Goal: Participate in discussion: Engage in conversation with other users on a specific topic

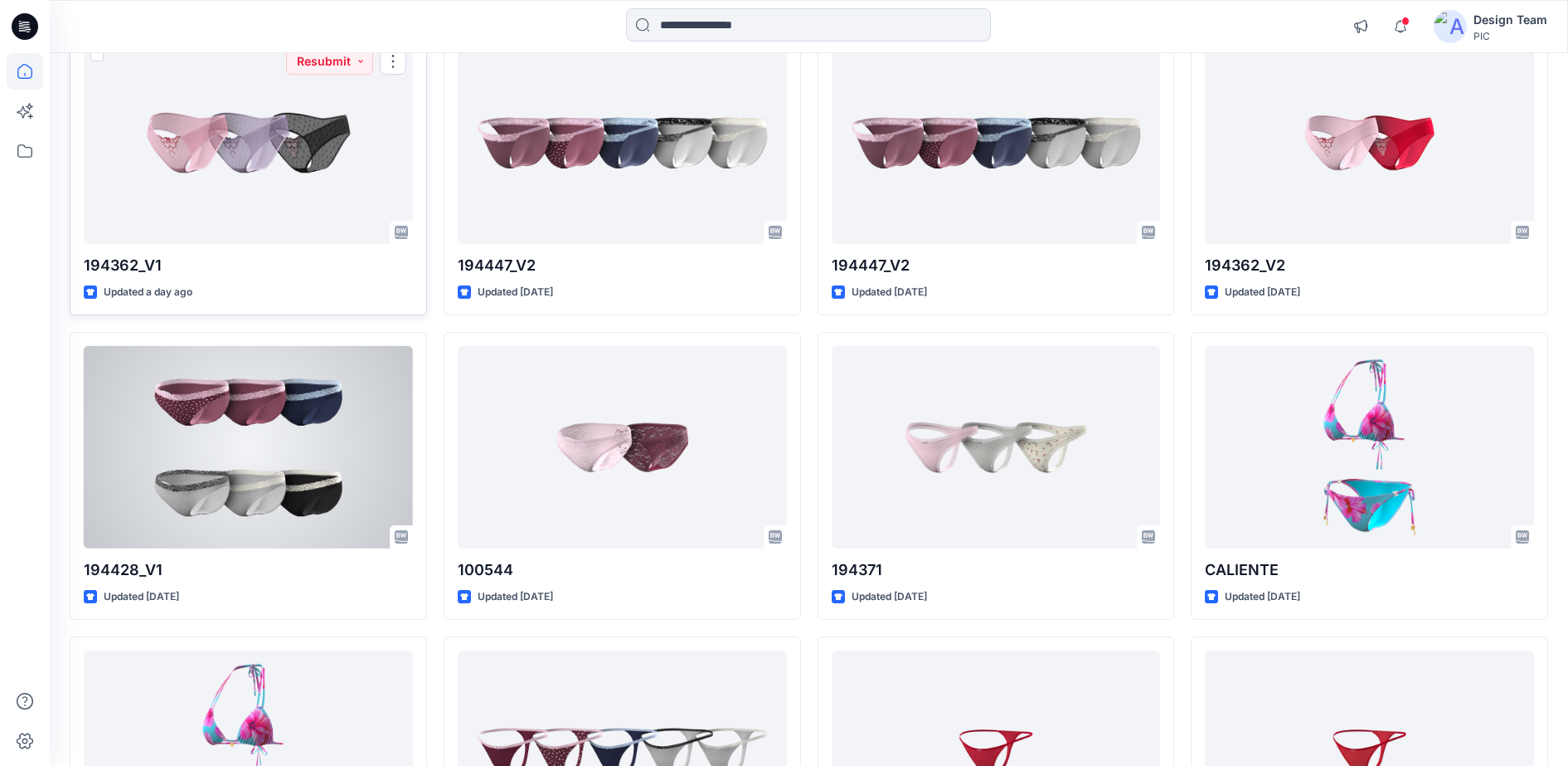
scroll to position [208, 0]
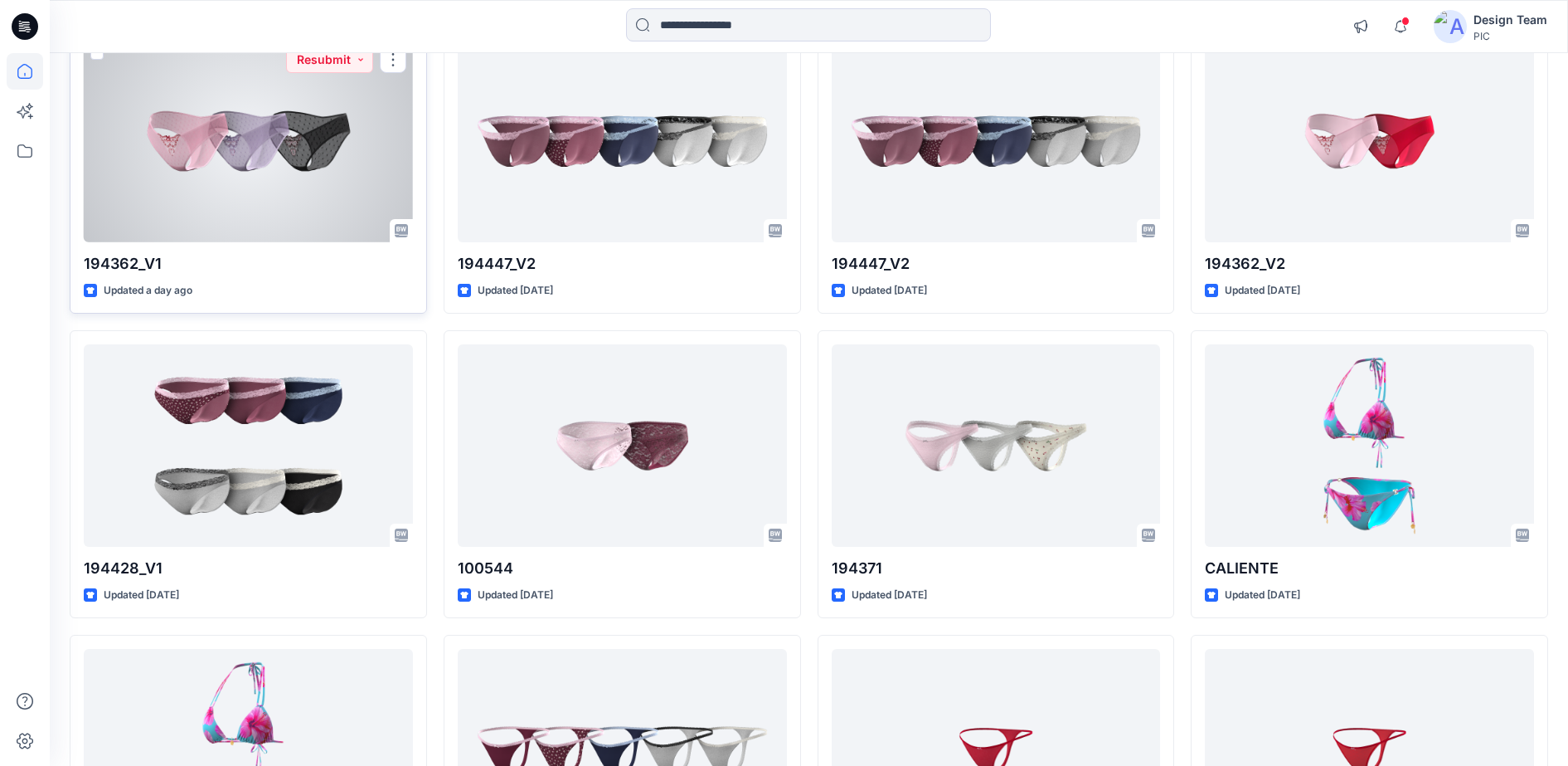
click at [285, 170] on div at bounding box center [248, 142] width 329 height 204
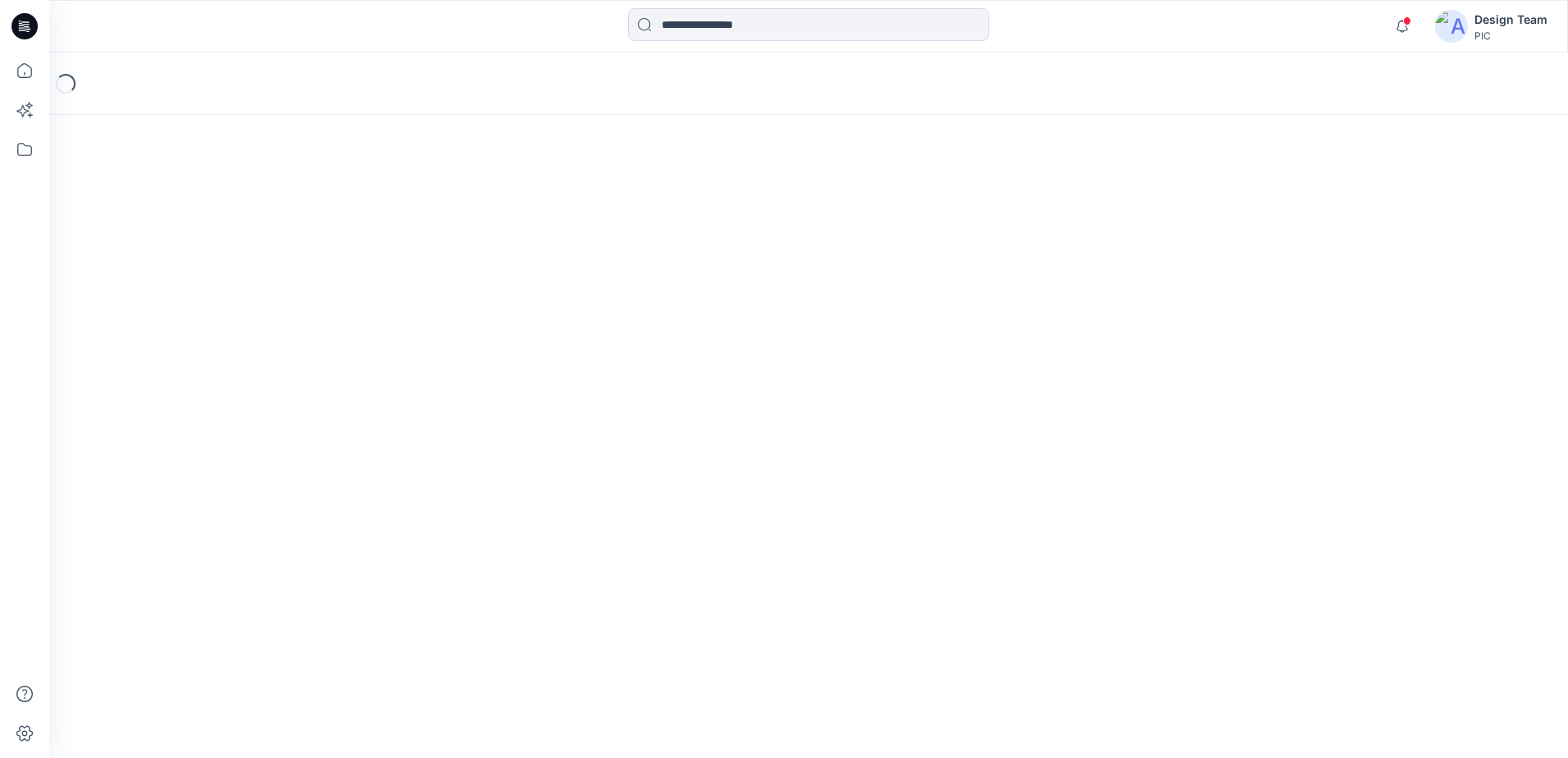
click at [282, 168] on div "Loading..." at bounding box center [808, 405] width 1518 height 705
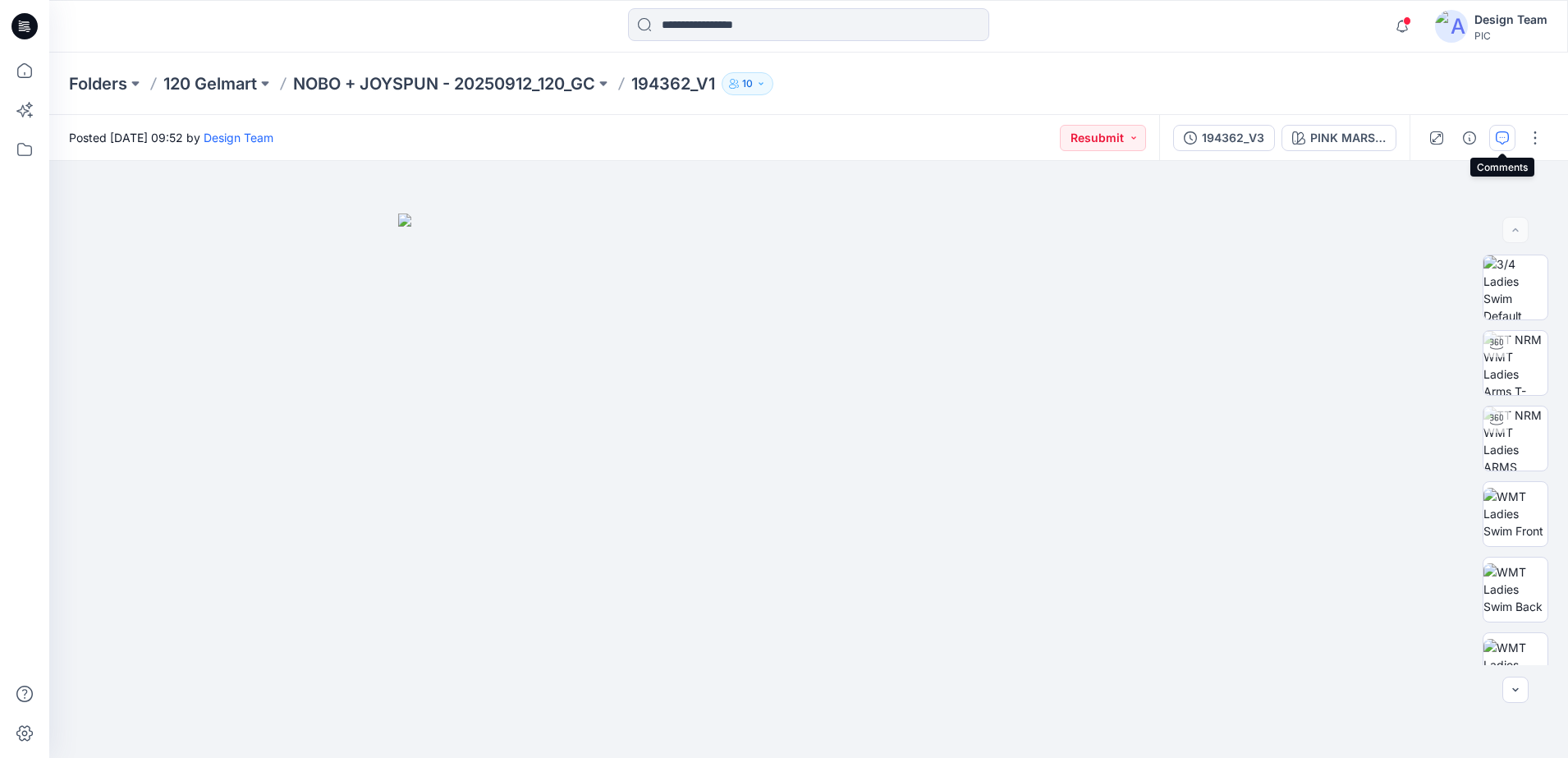
click at [1499, 144] on button "button" at bounding box center [1503, 138] width 26 height 26
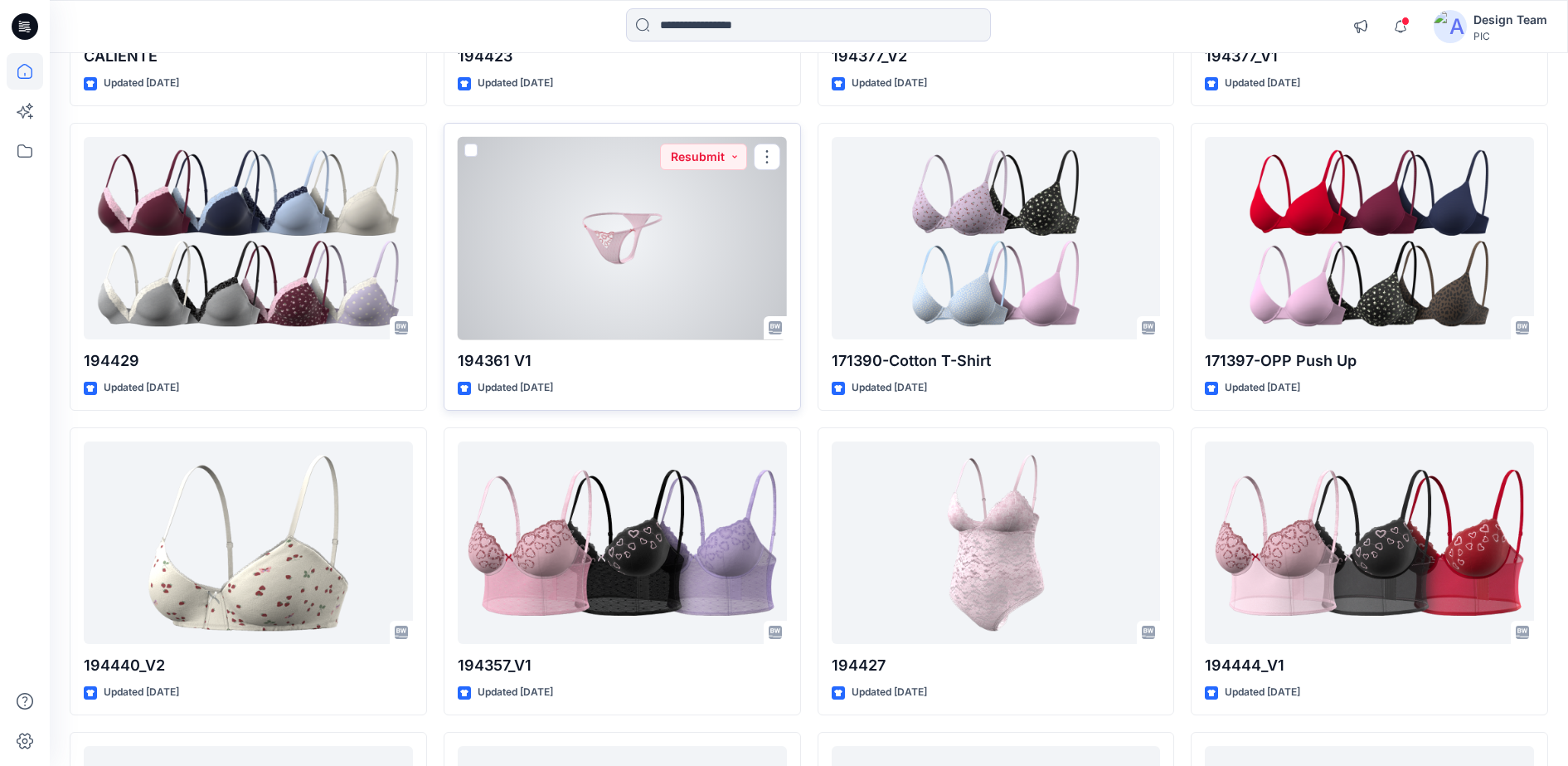
scroll to position [1037, 0]
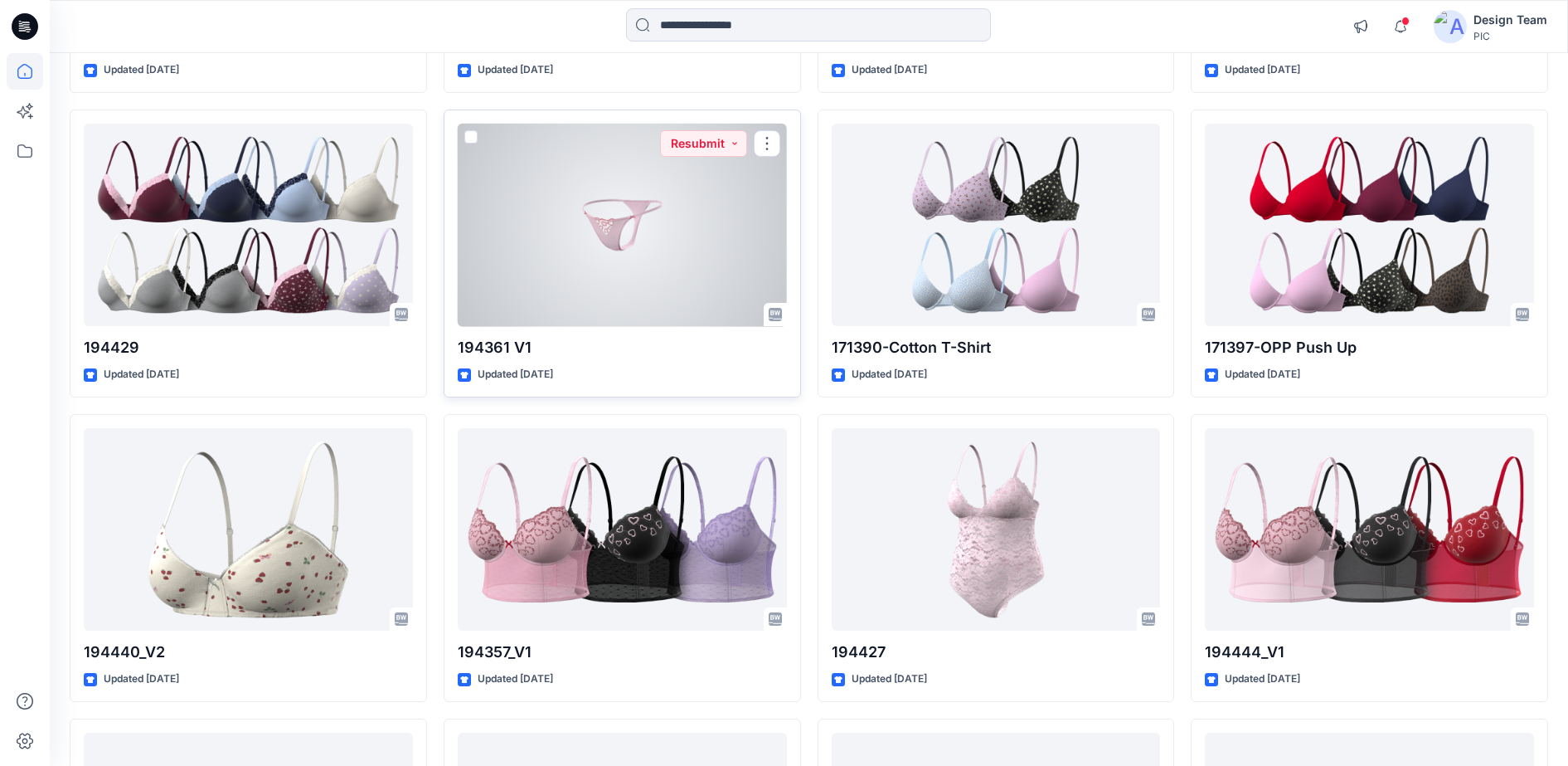
click at [612, 293] on div at bounding box center [622, 225] width 329 height 204
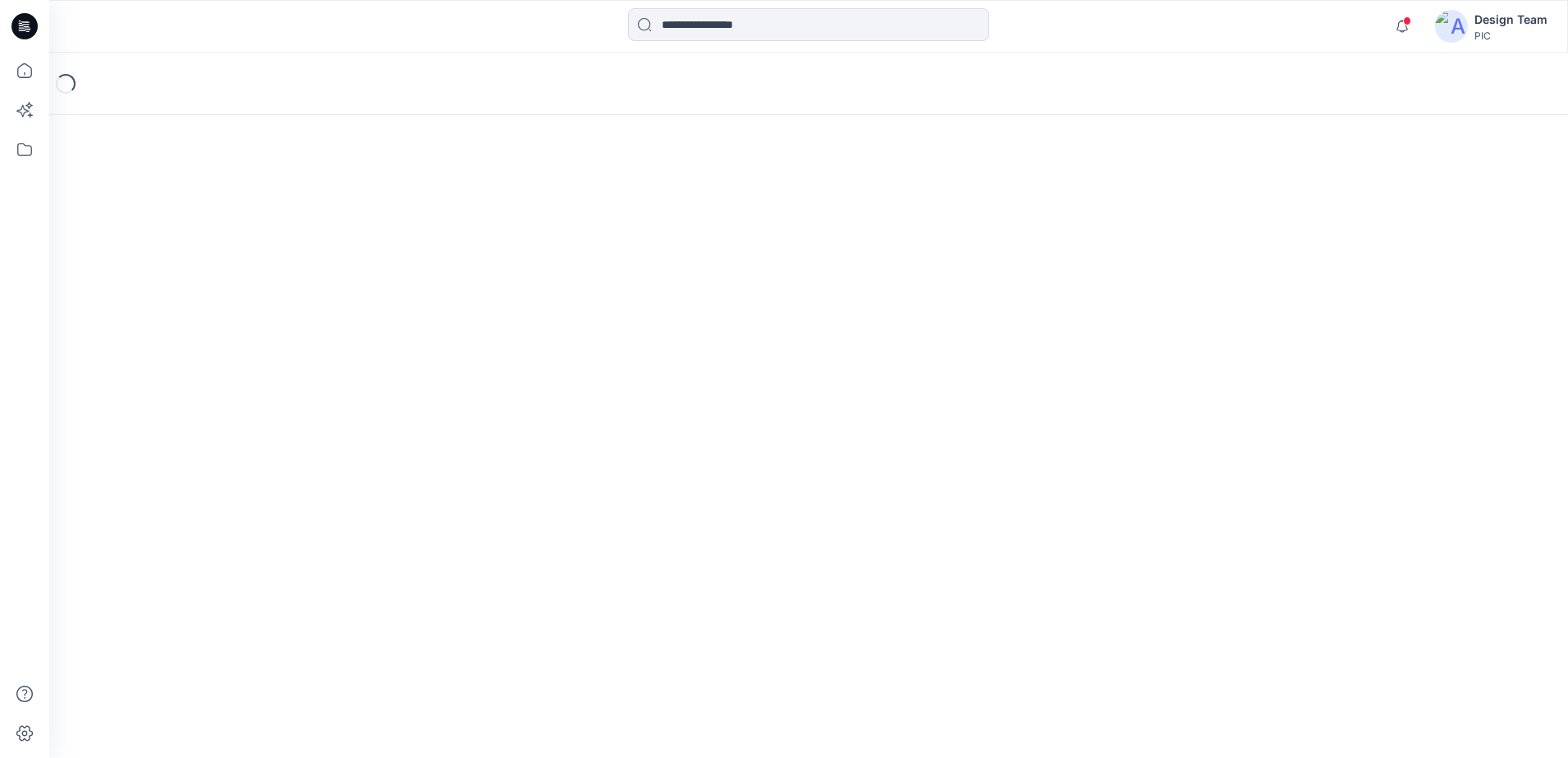
click at [606, 290] on div "Loading..." at bounding box center [808, 405] width 1518 height 705
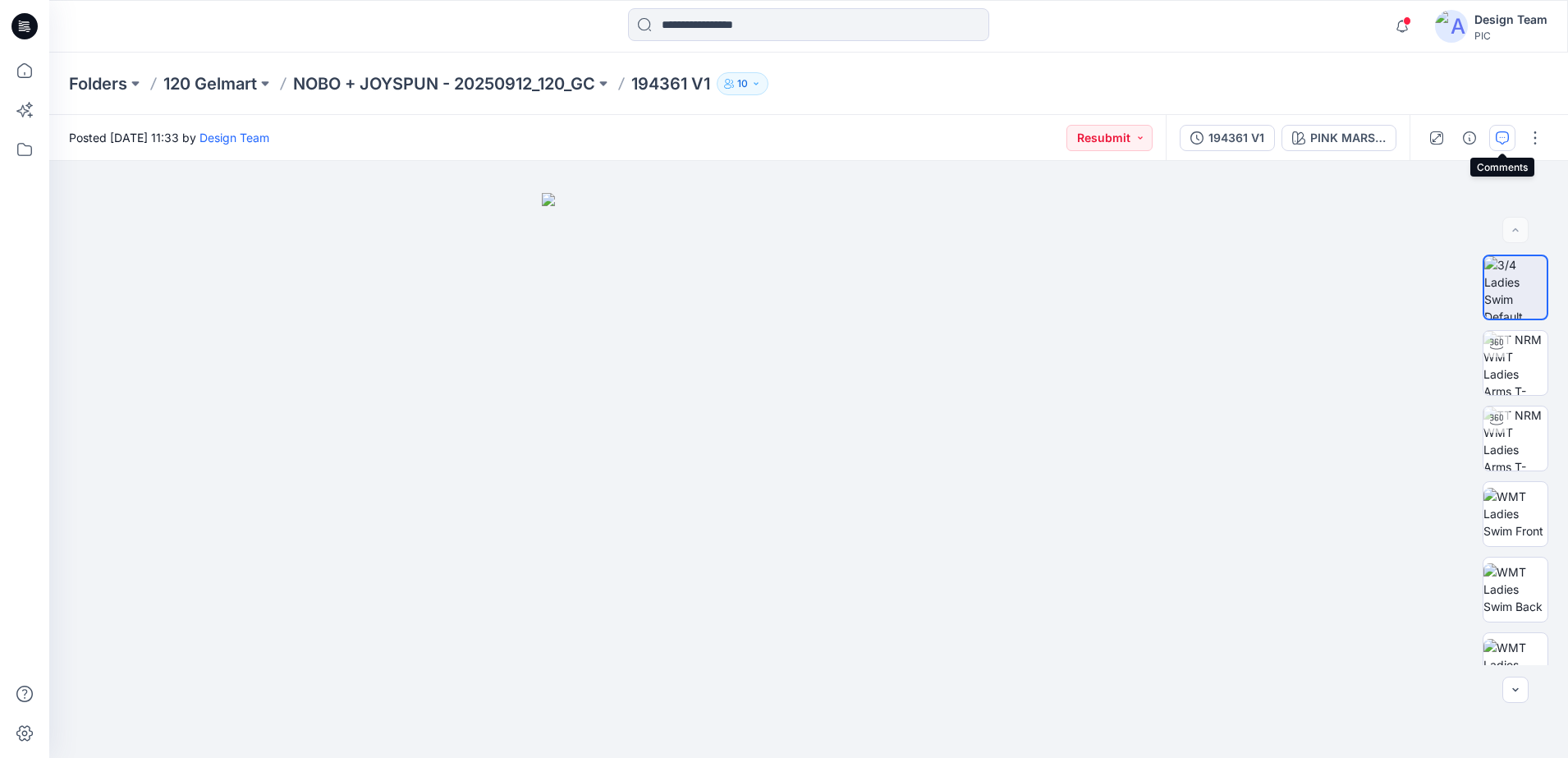
click at [1498, 135] on icon "button" at bounding box center [1503, 138] width 13 height 13
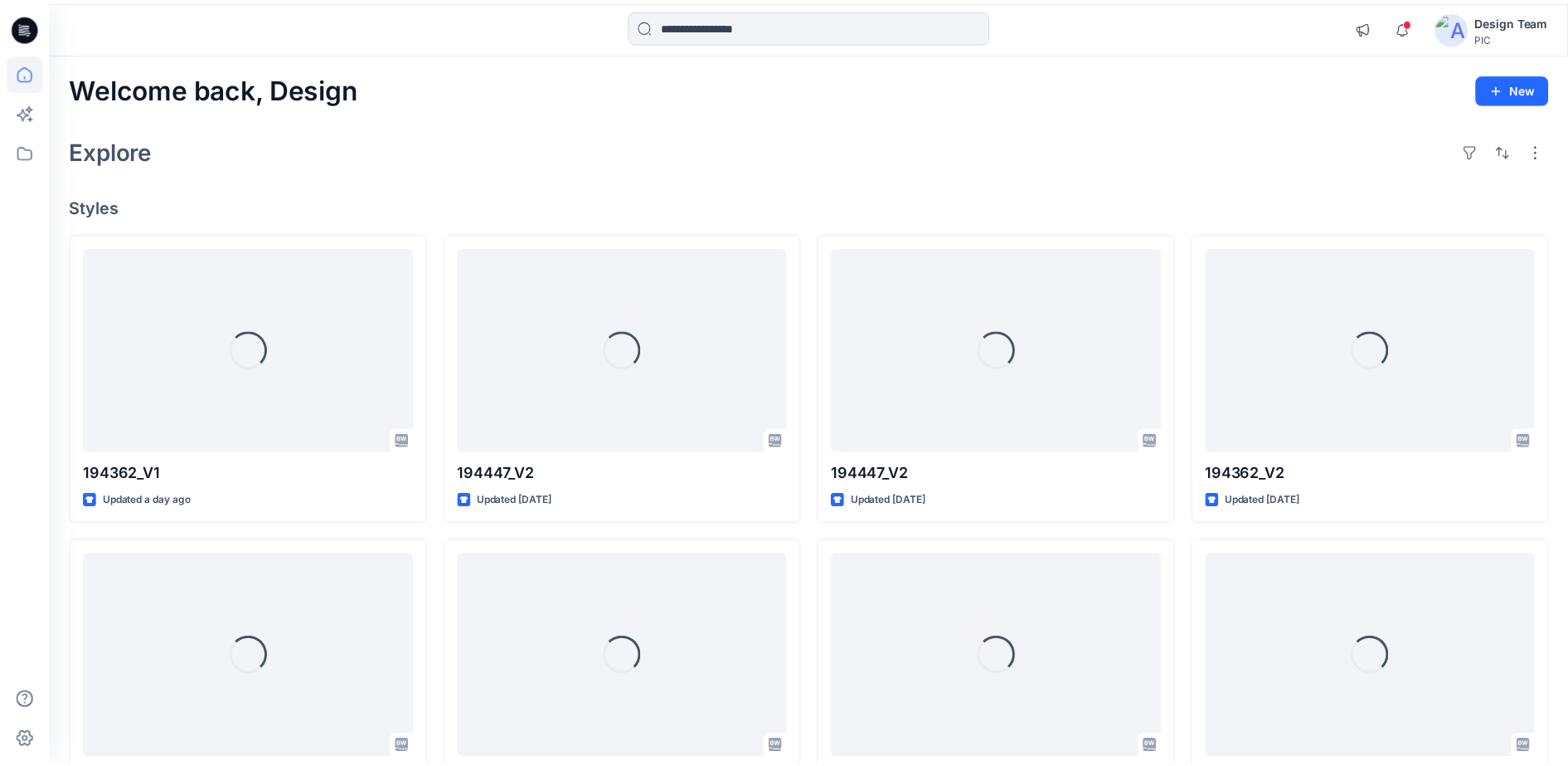
scroll to position [1037, 0]
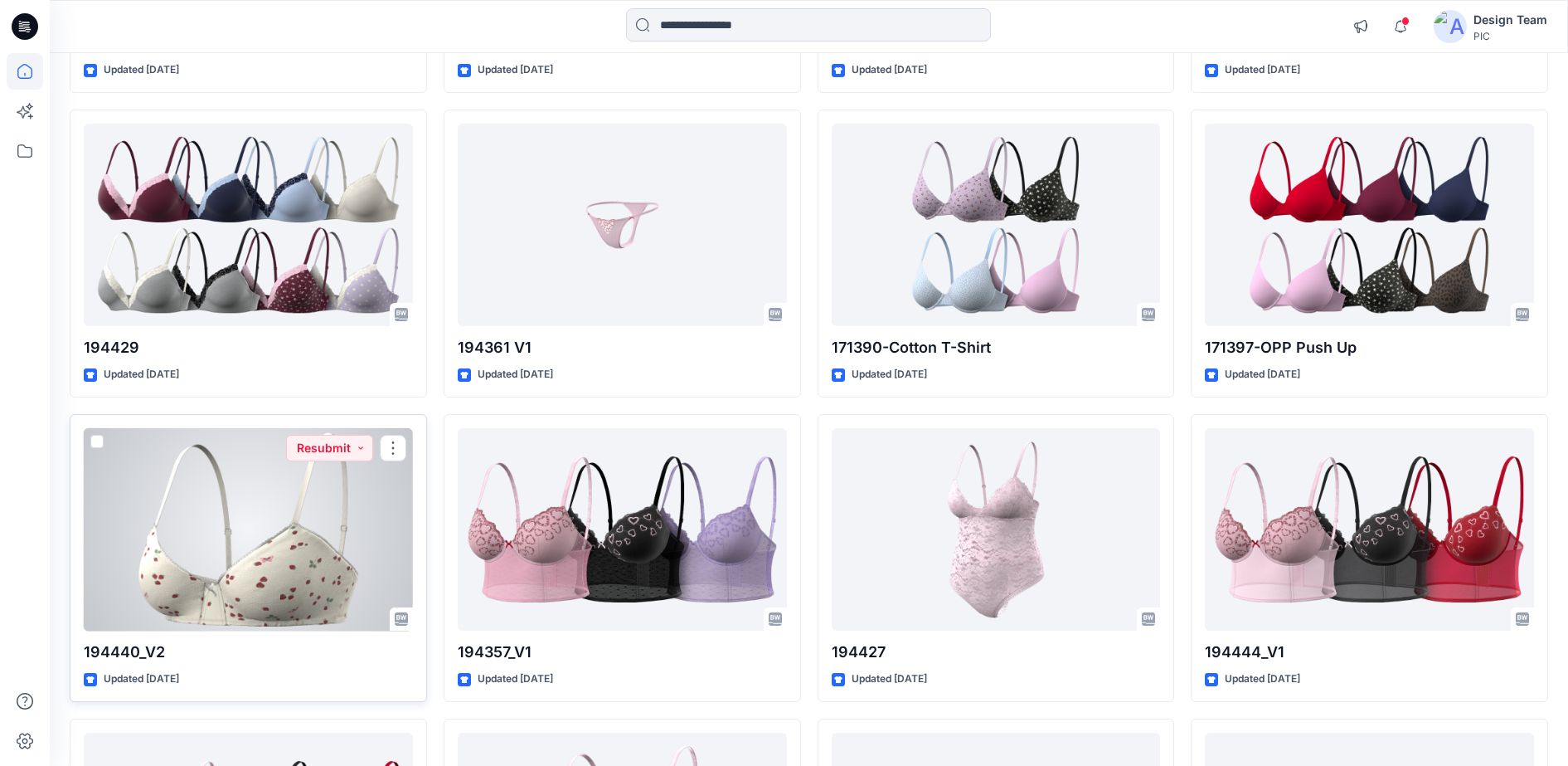
click at [295, 499] on div at bounding box center [248, 530] width 329 height 204
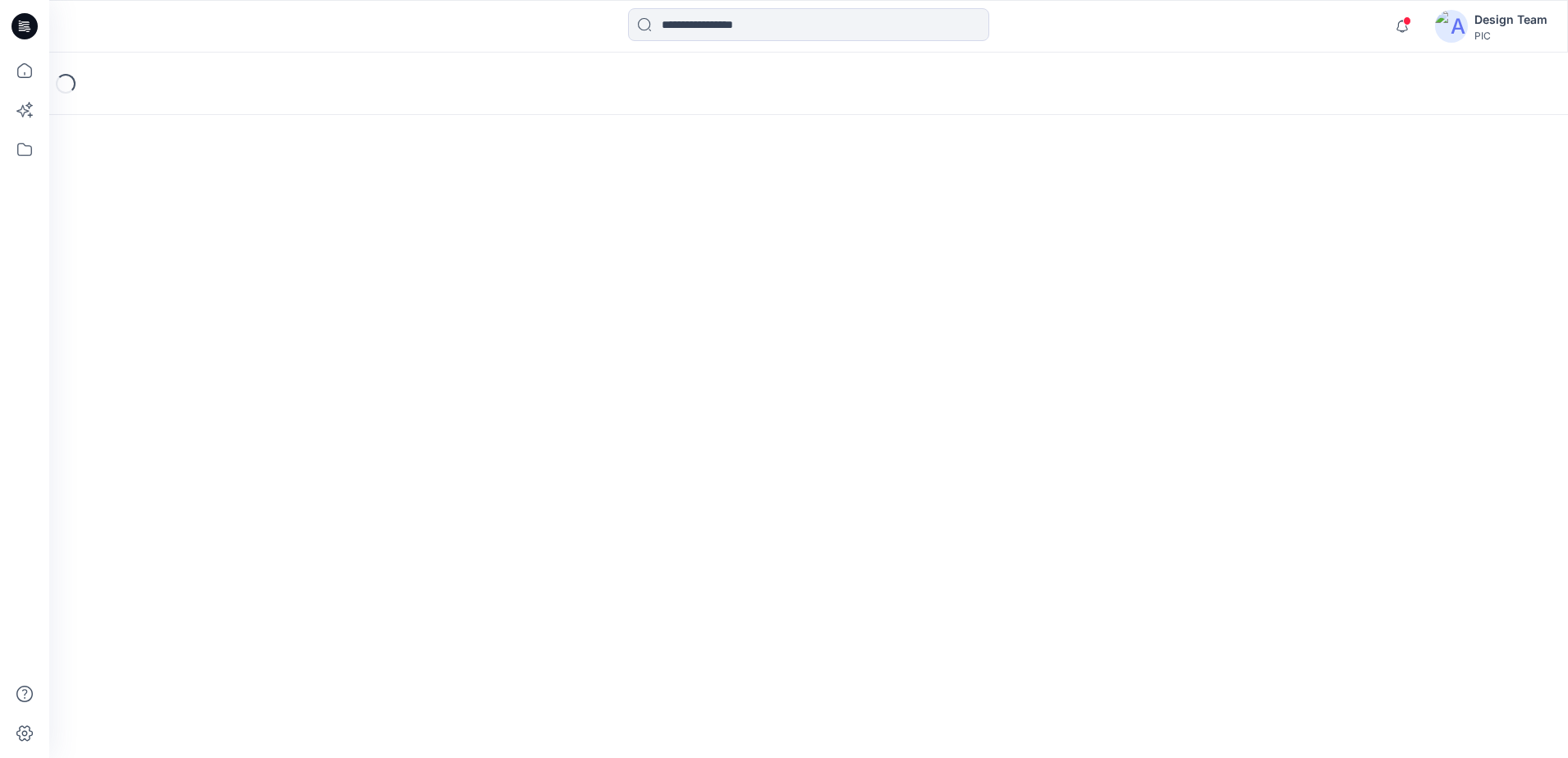
click at [292, 494] on div "Loading..." at bounding box center [808, 405] width 1518 height 705
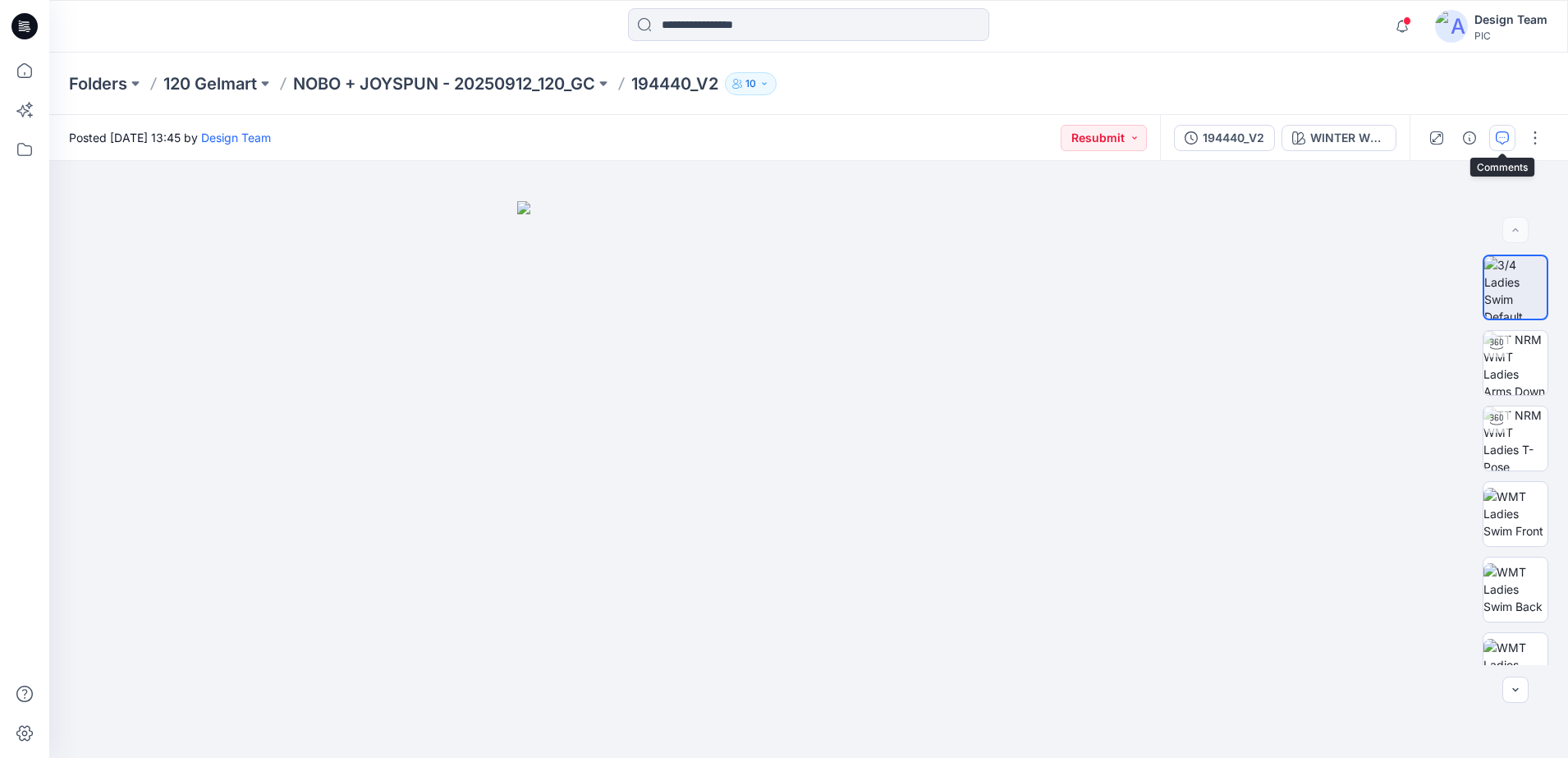
click at [1505, 140] on icon "button" at bounding box center [1503, 138] width 13 height 13
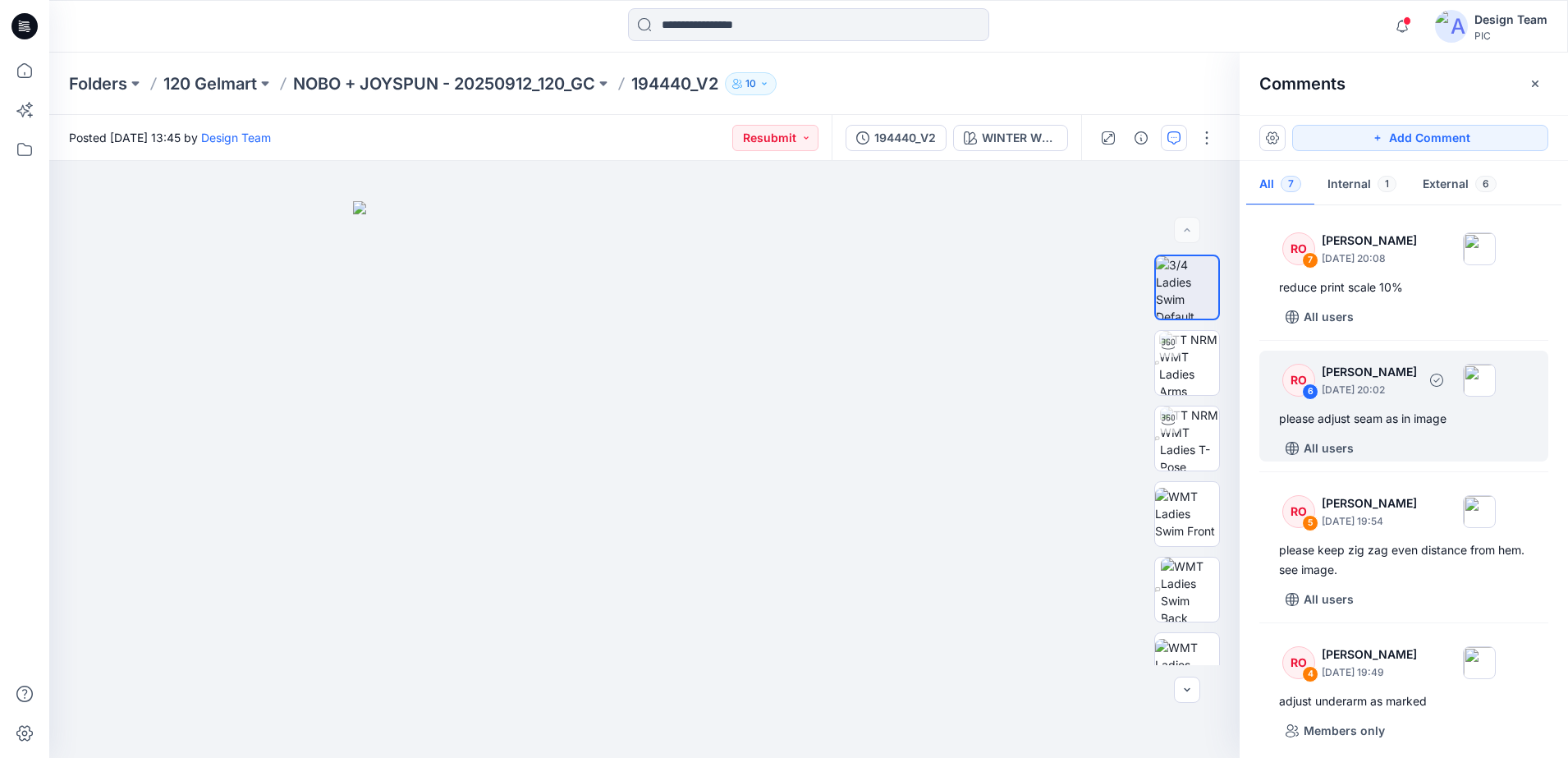
click at [1304, 389] on div "6" at bounding box center [1310, 391] width 17 height 17
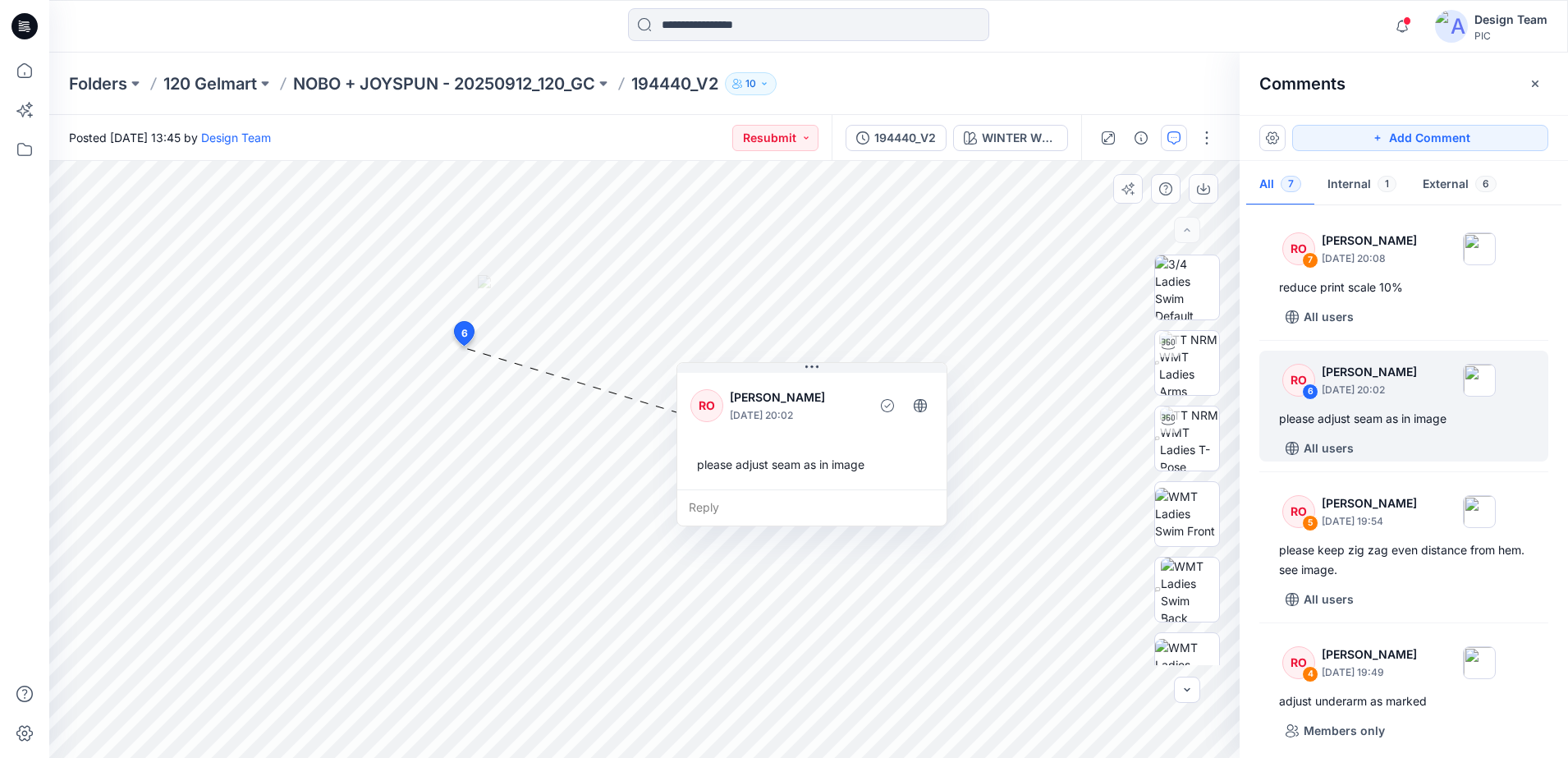
drag, startPoint x: 567, startPoint y: 484, endPoint x: 793, endPoint y: 465, distance: 226.8
click at [793, 490] on div "Reply" at bounding box center [812, 508] width 269 height 36
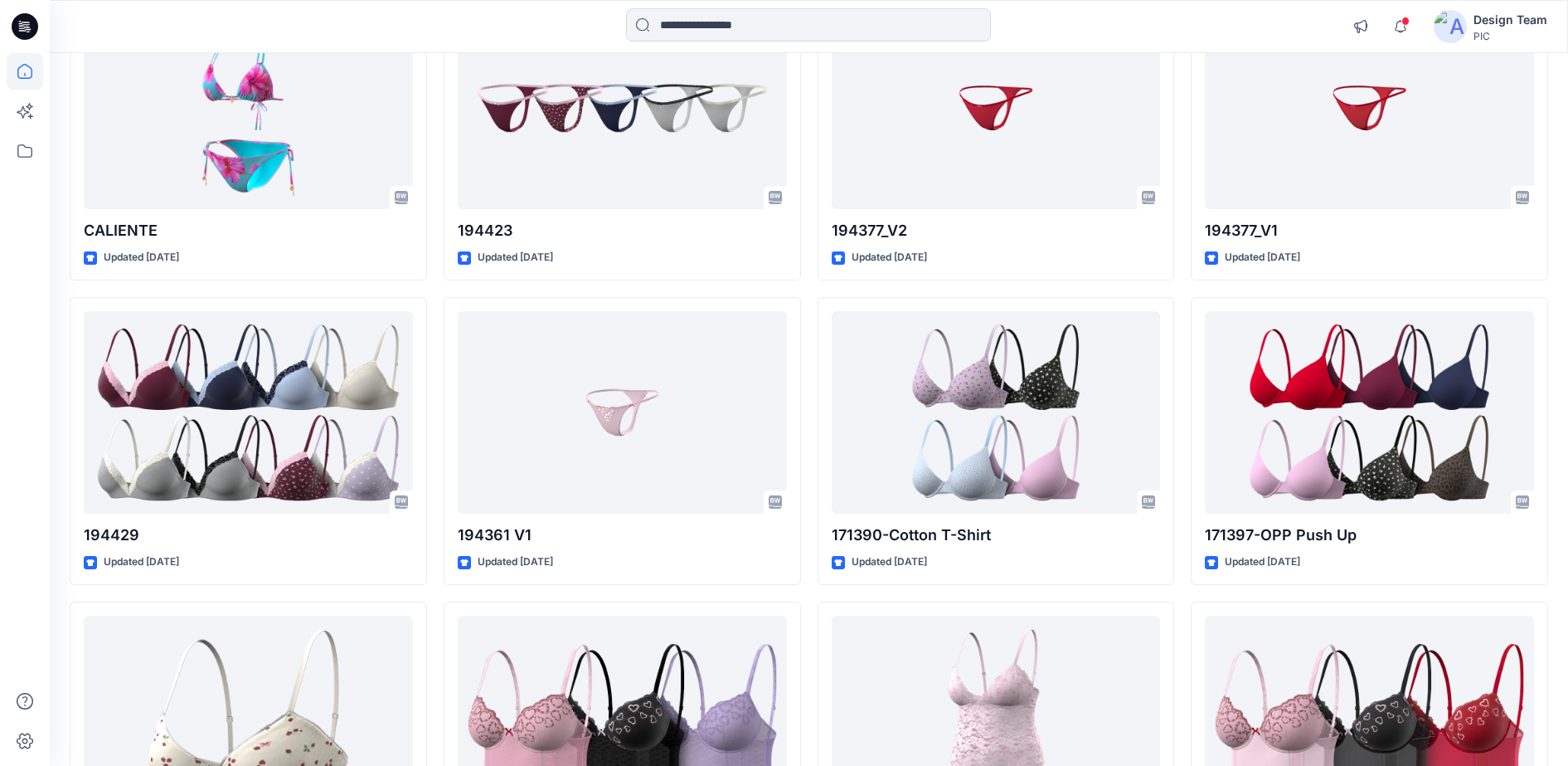
scroll to position [670, 0]
